Goal: Transaction & Acquisition: Subscribe to service/newsletter

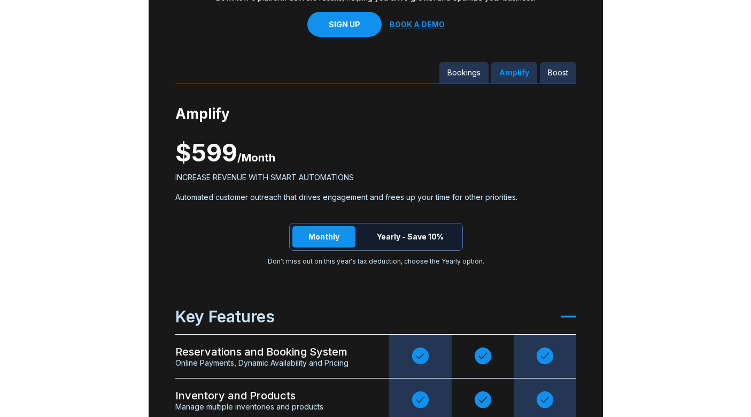
scroll to position [2753, 0]
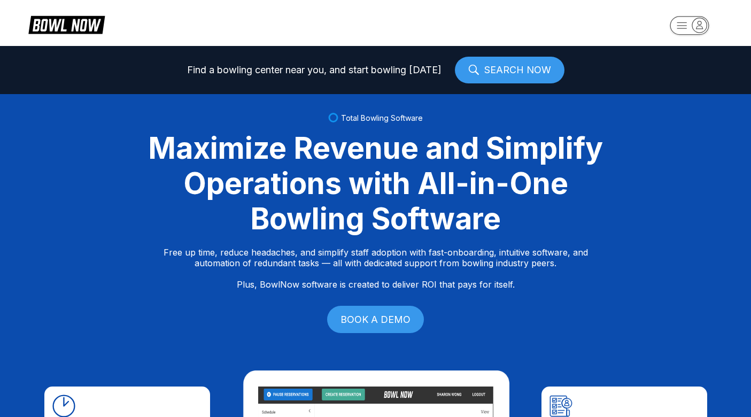
scroll to position [0, 0]
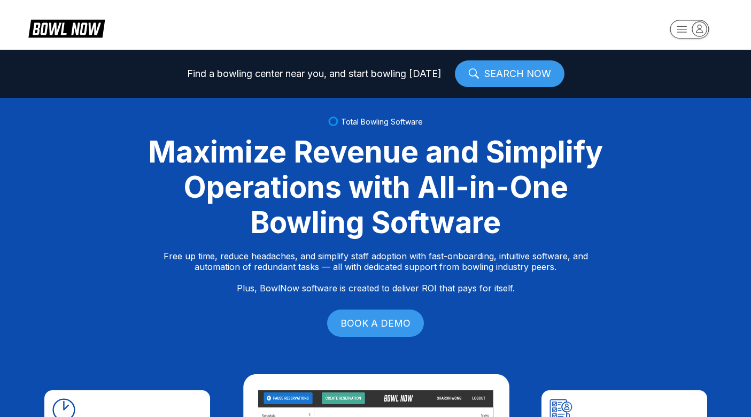
click at [685, 36] on rect "button" at bounding box center [689, 29] width 39 height 19
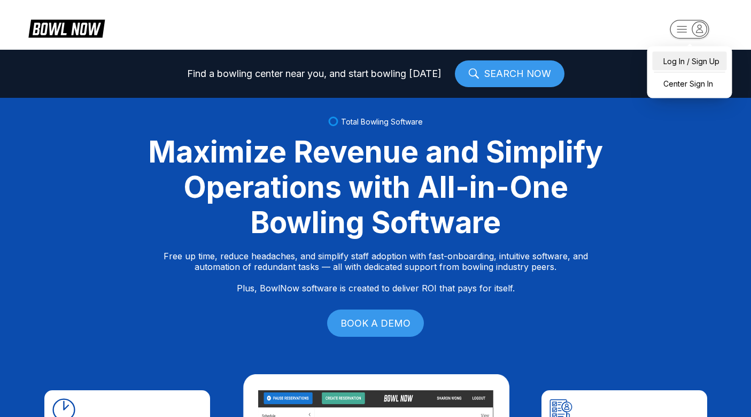
click at [679, 61] on div "Log In / Sign Up" at bounding box center [689, 61] width 74 height 19
select select "**"
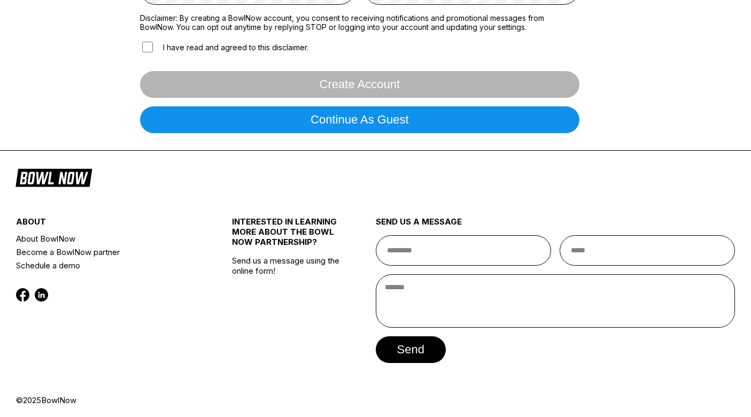
scroll to position [335, 0]
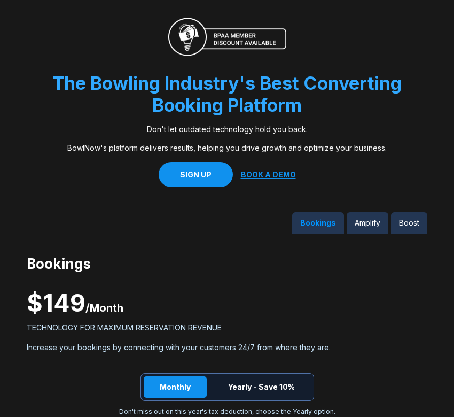
scroll to position [2662, 0]
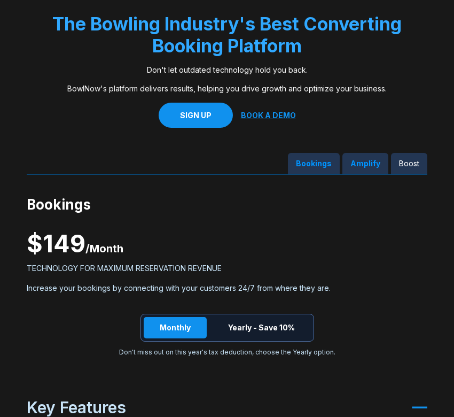
click at [381, 165] on div "Amplify" at bounding box center [366, 163] width 46 height 21
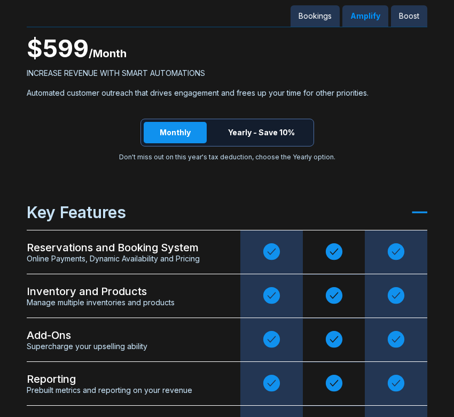
scroll to position [2758, 0]
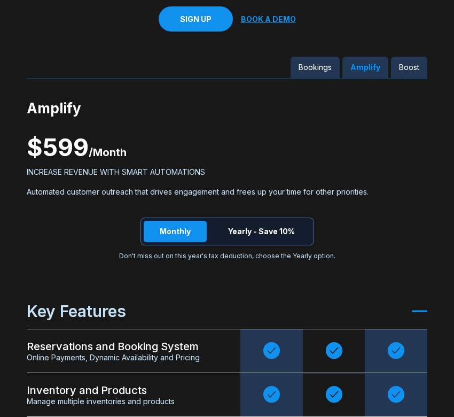
click at [195, 236] on button "Monthly" at bounding box center [175, 231] width 63 height 21
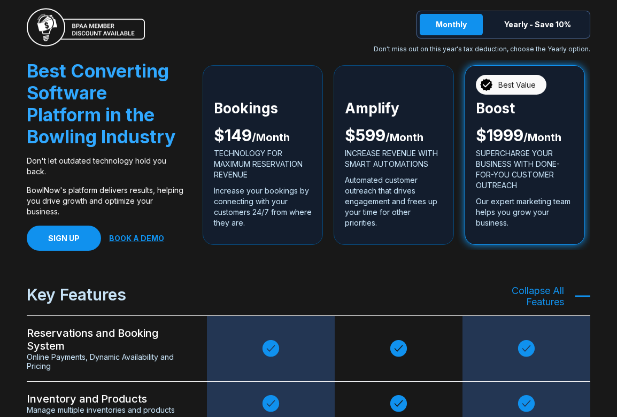
scroll to position [2064, 0]
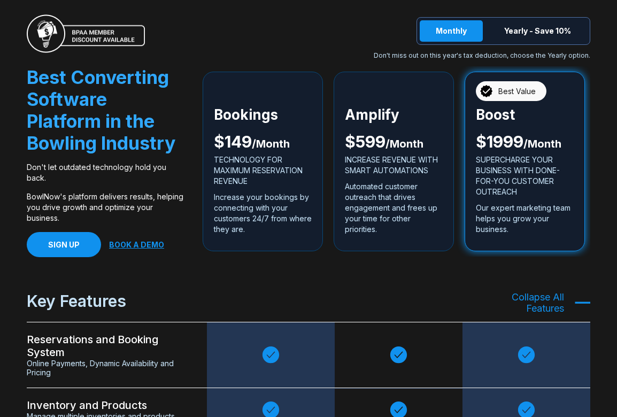
click at [151, 245] on link "BOOK A DEMO" at bounding box center [136, 244] width 55 height 9
click at [48, 250] on link "SIGN UP" at bounding box center [64, 244] width 74 height 25
click at [509, 141] on p "$ 1999 / Month" at bounding box center [525, 142] width 98 height 13
click at [493, 193] on p "SUPERCHARGE YOUR BUSINESS WITH DONE-FOR-YOU CUSTOMER OUTREACH" at bounding box center [525, 175] width 98 height 43
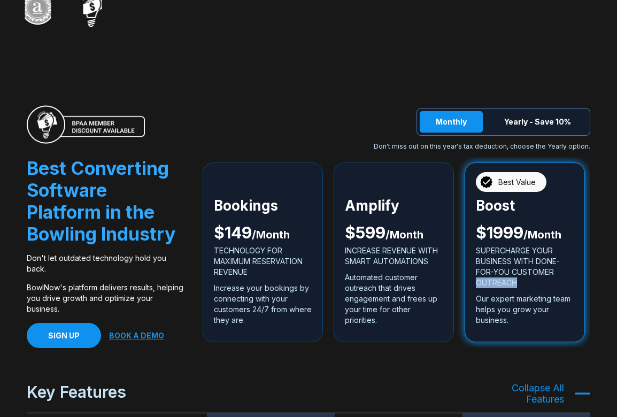
scroll to position [1971, 0]
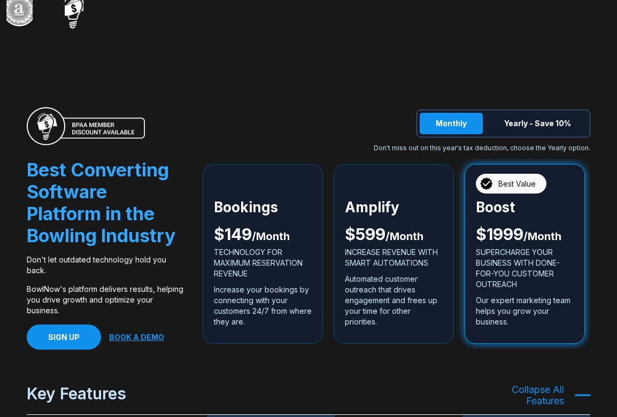
click at [379, 237] on p "$ 599 / Month" at bounding box center [394, 235] width 98 height 13
click at [270, 262] on p "TECHNOLOGY FOR MAXIMUM RESERVATION REVENUE" at bounding box center [263, 263] width 98 height 32
click at [263, 308] on p "Increase your bookings by connecting with your customers 24/7 from where they a…" at bounding box center [263, 305] width 98 height 43
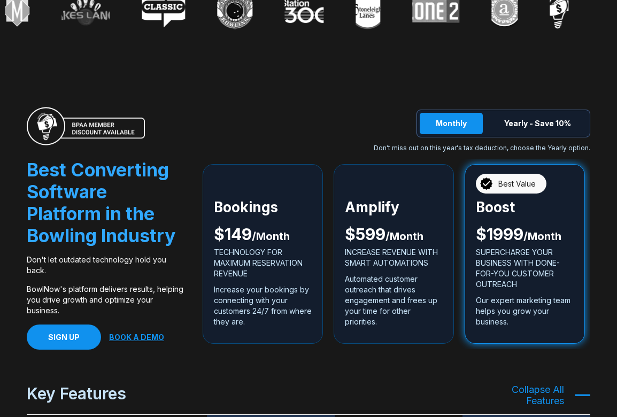
click at [282, 205] on p "Bookings" at bounding box center [263, 207] width 98 height 11
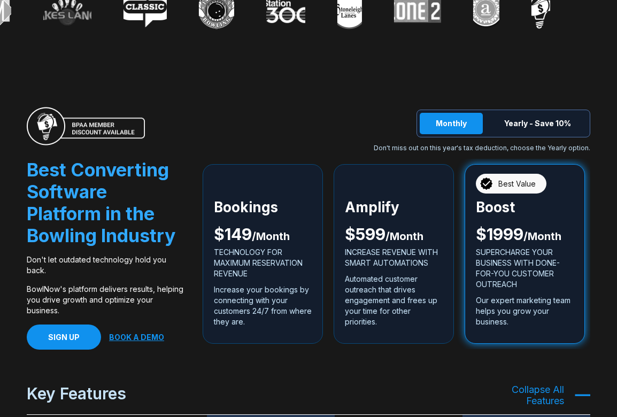
click at [286, 199] on div "Bookings $ 149 / Month TECHNOLOGY FOR MAXIMUM RESERVATION REVENUE Increase your…" at bounding box center [263, 254] width 120 height 180
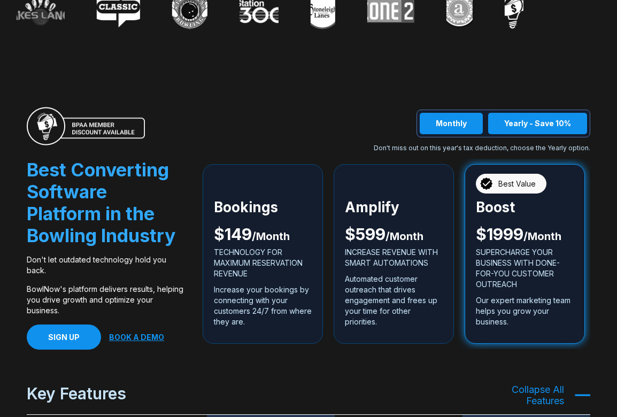
click at [537, 123] on button "Yearly - Save 10%" at bounding box center [537, 123] width 99 height 21
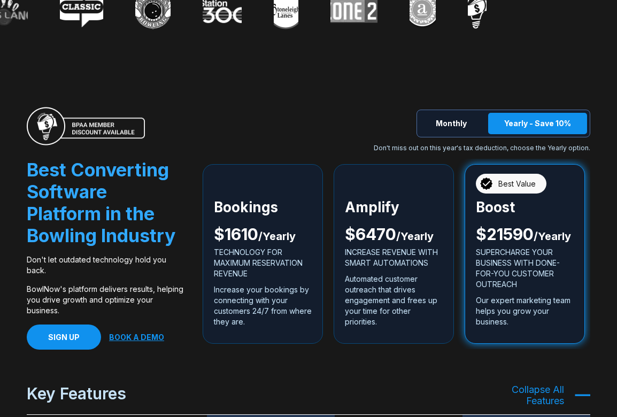
click at [221, 268] on p "TECHNOLOGY FOR MAXIMUM RESERVATION REVENUE" at bounding box center [263, 263] width 98 height 32
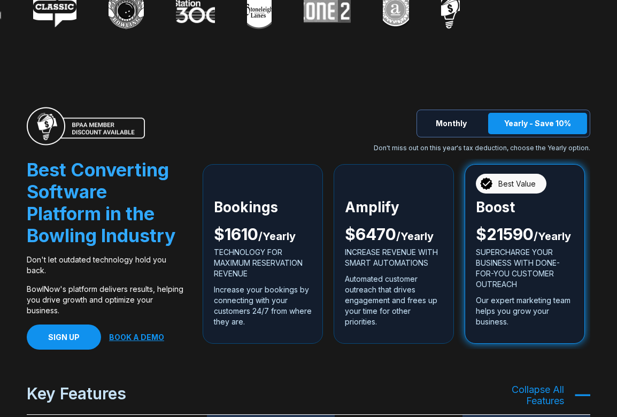
click at [260, 195] on div "Bookings $ 1610 / Yearly TECHNOLOGY FOR MAXIMUM RESERVATION REVENUE Increase yo…" at bounding box center [263, 254] width 120 height 180
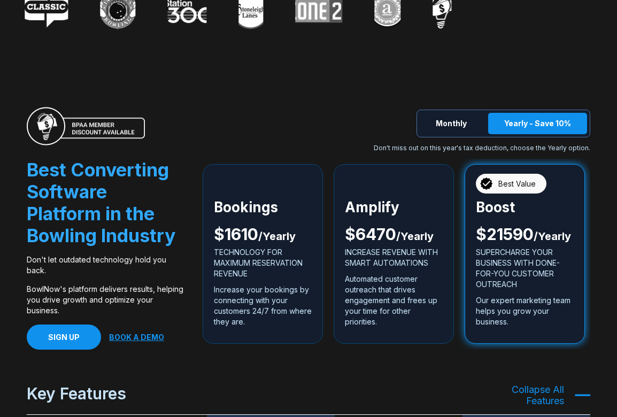
click at [399, 198] on div "Amplify $ 6470 / Yearly INCREASE REVENUE WITH SMART AUTOMATIONS Automated custo…" at bounding box center [393, 254] width 120 height 180
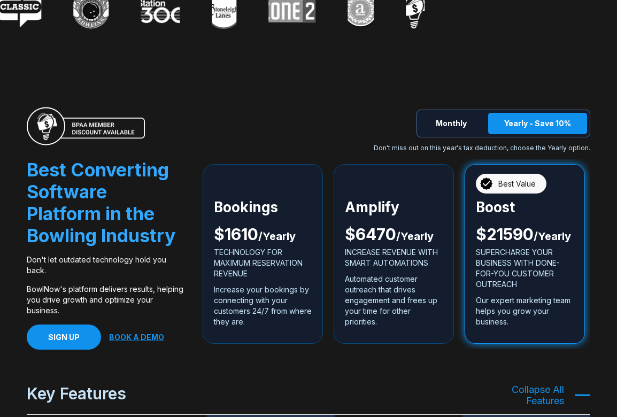
click at [265, 195] on div "Bookings $ 1610 / Yearly TECHNOLOGY FOR MAXIMUM RESERVATION REVENUE Increase yo…" at bounding box center [263, 254] width 120 height 180
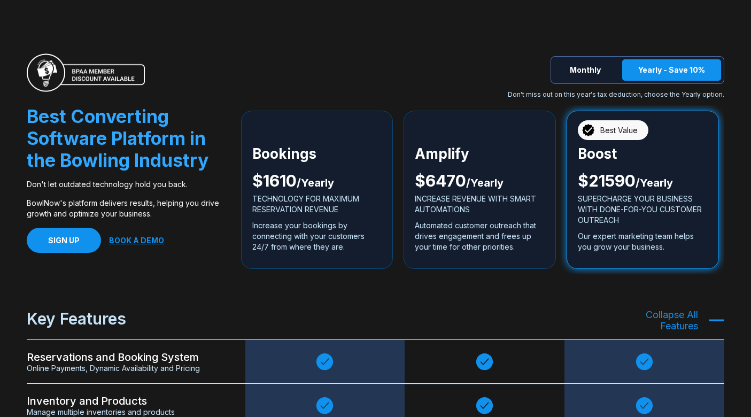
scroll to position [2008, 0]
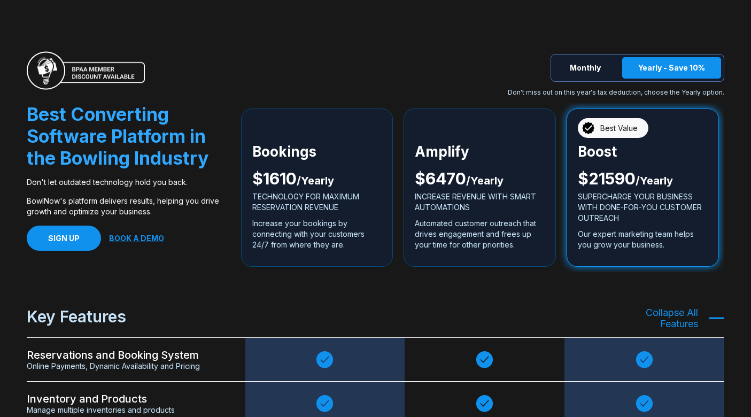
click at [436, 191] on div "Amplify $ 6470 / Yearly INCREASE REVENUE WITH SMART AUTOMATIONS Automated custo…" at bounding box center [480, 200] width 130 height 109
click at [646, 130] on div "Best Value" at bounding box center [613, 128] width 71 height 20
click at [462, 178] on p "$ 6470 / Yearly" at bounding box center [480, 179] width 130 height 13
click at [318, 182] on span "/ Yearly" at bounding box center [315, 180] width 37 height 13
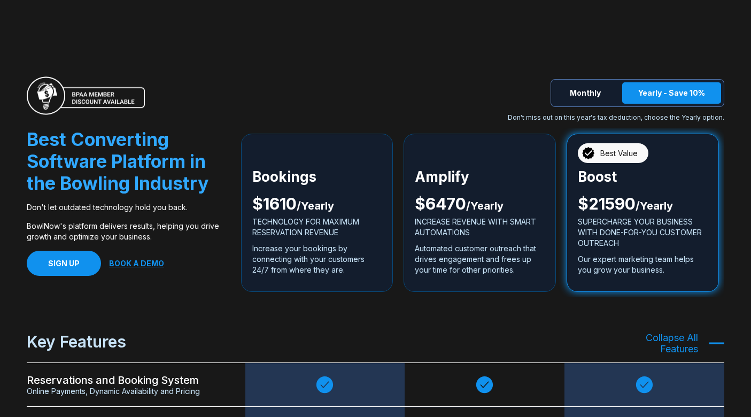
scroll to position [1973, 0]
